Goal: Find contact information: Find contact information

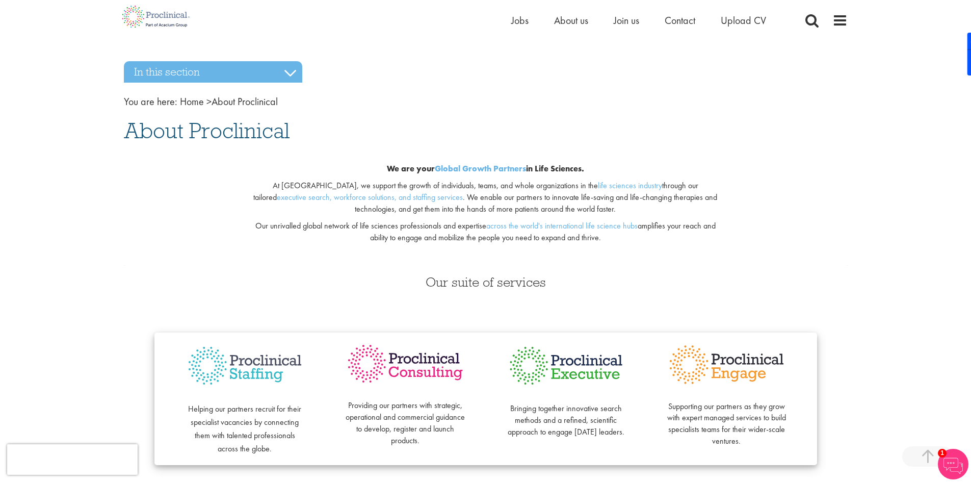
drag, startPoint x: 920, startPoint y: 312, endPoint x: 889, endPoint y: 1, distance: 312.9
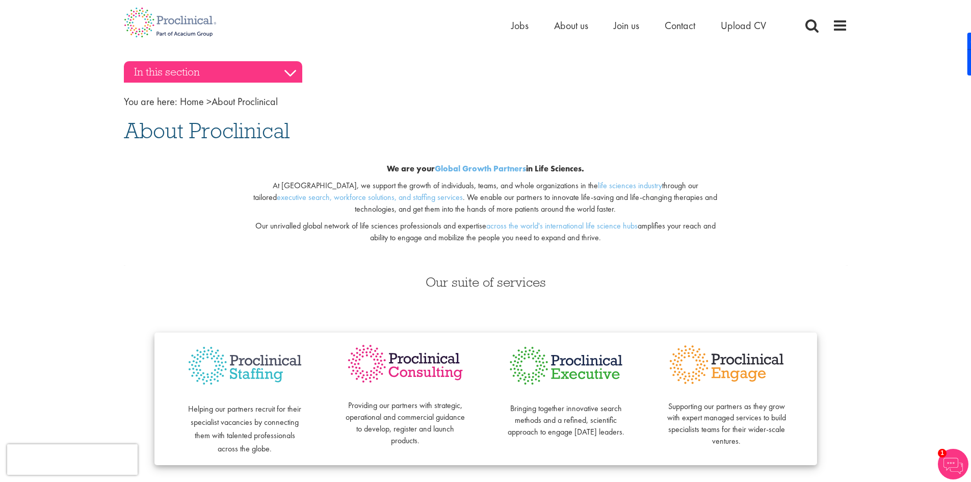
click at [274, 76] on h3 "In this section" at bounding box center [213, 71] width 178 height 21
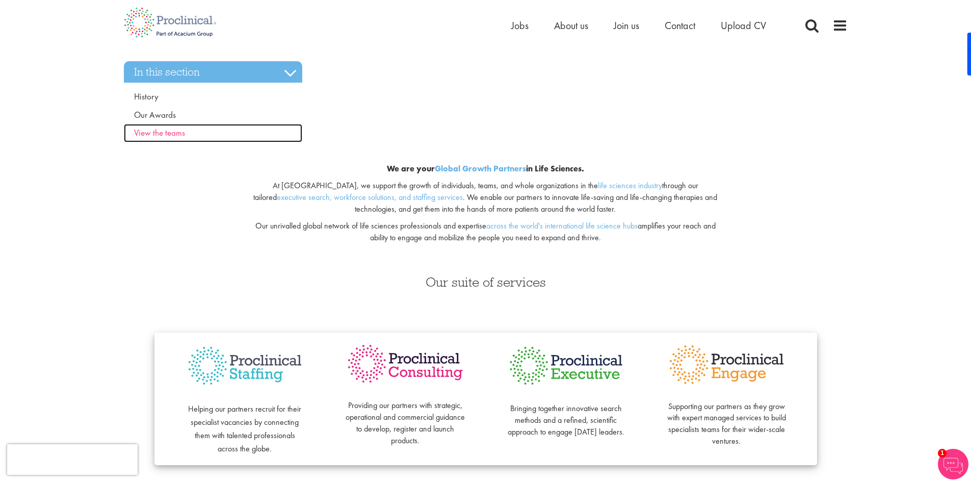
click at [167, 128] on span "View the teams" at bounding box center [159, 132] width 51 height 11
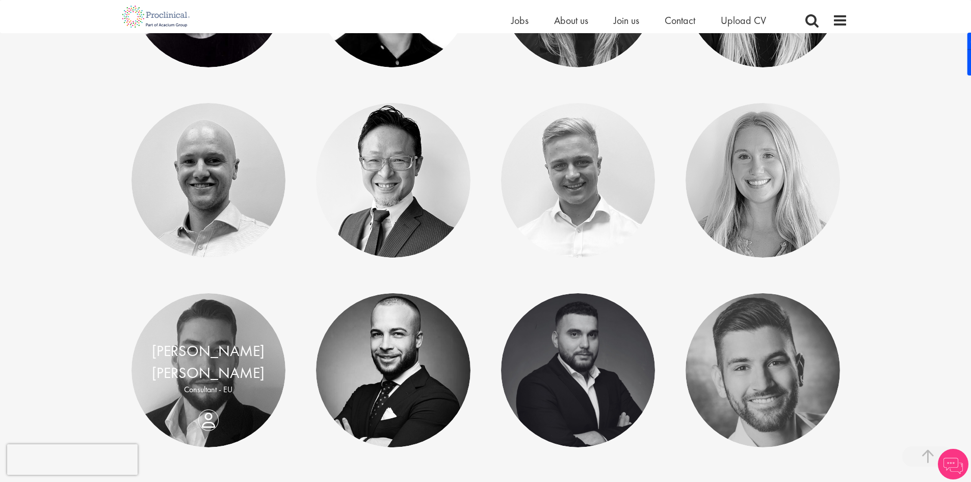
scroll to position [713, 0]
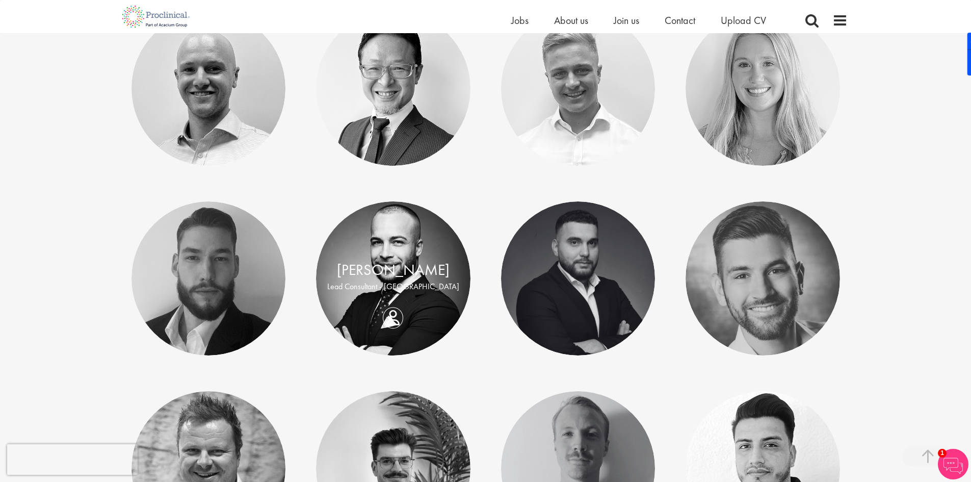
click at [392, 298] on div "Ciro Civale Lead Consultant - Europe" at bounding box center [393, 278] width 154 height 39
click at [385, 285] on p "Lead Consultant - Europe" at bounding box center [393, 287] width 134 height 12
click at [404, 295] on div "Ciro Civale Lead Consultant - Europe" at bounding box center [393, 278] width 154 height 39
click at [394, 298] on div "Ciro Civale Lead Consultant - Europe" at bounding box center [393, 278] width 154 height 39
click at [392, 286] on p "Lead Consultant - Europe" at bounding box center [393, 287] width 134 height 12
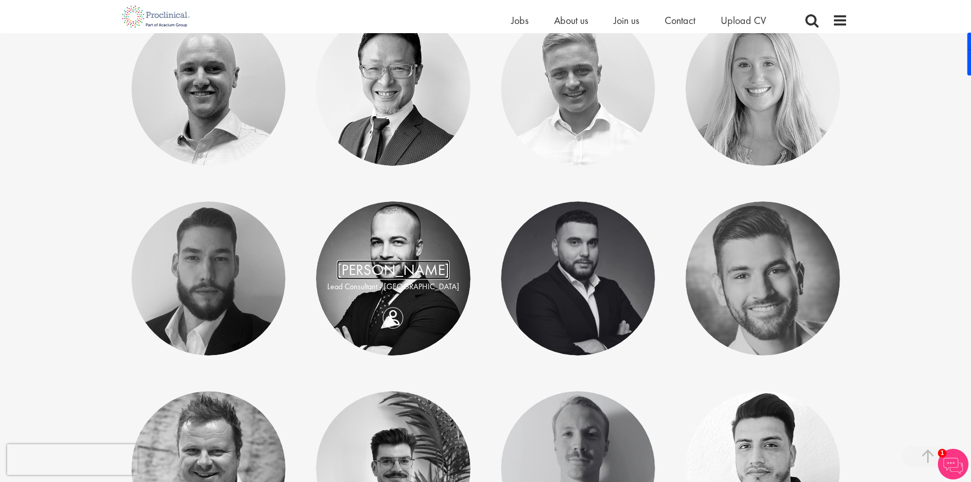
click at [415, 270] on link "Ciro Civale" at bounding box center [393, 269] width 113 height 19
click at [407, 258] on link at bounding box center [393, 278] width 154 height 154
